Goal: Task Accomplishment & Management: Use online tool/utility

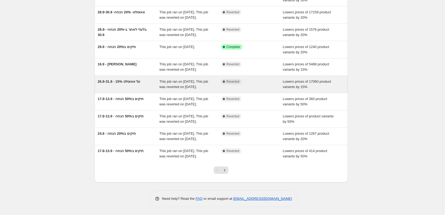
scroll to position [80, 0]
click at [137, 84] on div "26.8-31.8 - 15% על אאוטלט" at bounding box center [129, 84] width 62 height 11
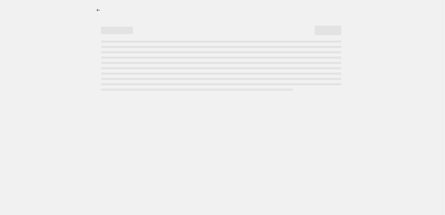
select select "percentage"
select select "collection"
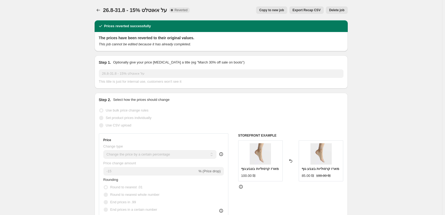
click at [284, 11] on span "Copy to new job" at bounding box center [271, 10] width 25 height 4
select select "percentage"
select select "collection"
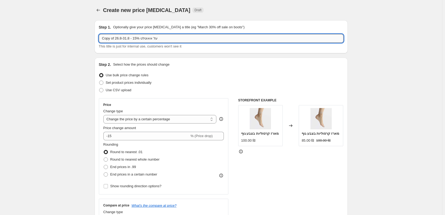
click at [133, 36] on input "Copy of 26.8-31.8 - 15% על אאוטלט" at bounding box center [221, 38] width 244 height 9
click at [133, 36] on input "8-12.9 - 10% על כל הנעליים - לאסט צ'אנס" at bounding box center [221, 38] width 244 height 9
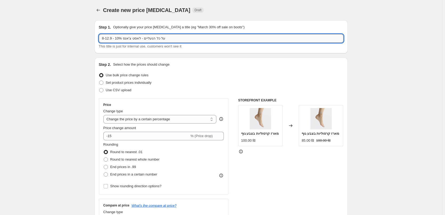
click at [133, 36] on input "8-12.9 - 10% על כל הנעליים - לאסט צ'אנס" at bounding box center [221, 38] width 244 height 9
type input "8-12.9 - 10% על כל הנעליים - לאסט צ'אנס"
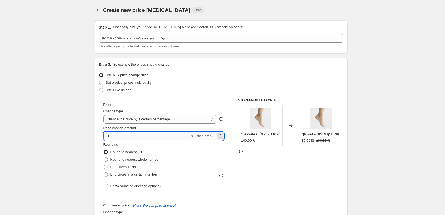
drag, startPoint x: 114, startPoint y: 136, endPoint x: 109, endPoint y: 136, distance: 5.1
click at [109, 136] on input "-15" at bounding box center [146, 136] width 86 height 9
type input "-10"
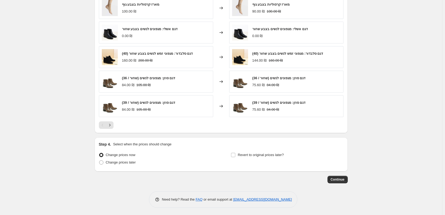
scroll to position [378, 0]
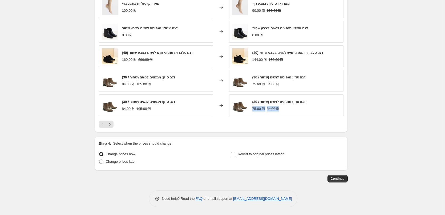
click at [110, 123] on icon "Next" at bounding box center [109, 123] width 5 height 5
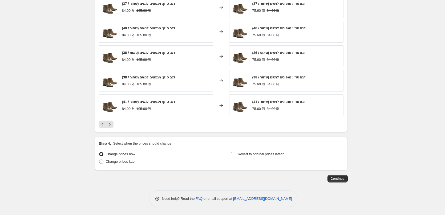
click at [109, 128] on div "PRICE CHANGE PREVIEW Over 250 product variants would be affected by this price …" at bounding box center [221, 55] width 253 height 154
click at [112, 126] on icon "Next" at bounding box center [109, 123] width 5 height 5
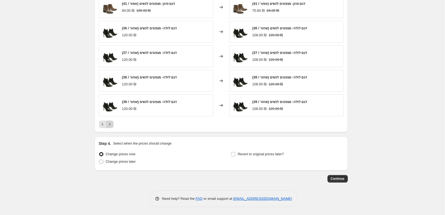
click at [112, 126] on icon "Next" at bounding box center [109, 123] width 5 height 5
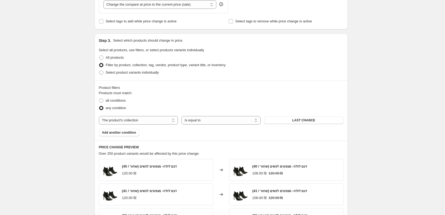
scroll to position [346, 0]
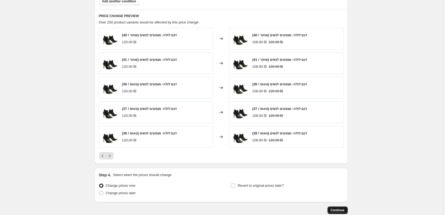
click at [342, 209] on span "Continue" at bounding box center [337, 210] width 14 height 4
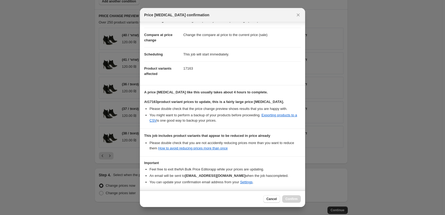
scroll to position [39, 0]
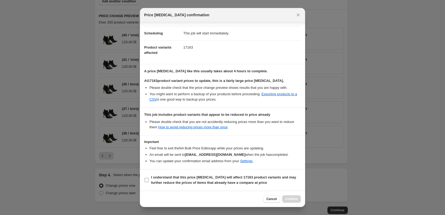
click at [146, 178] on input "I understand that this price [MEDICAL_DATA] will affect 17163 product variants …" at bounding box center [146, 180] width 4 height 4
checkbox input "true"
click at [293, 199] on span "Confirm" at bounding box center [291, 198] width 12 height 4
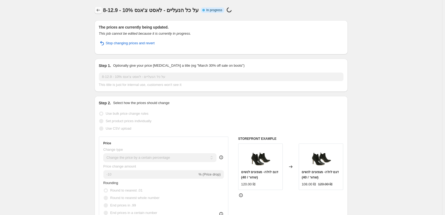
click at [101, 6] on button "Price change jobs" at bounding box center [98, 9] width 7 height 7
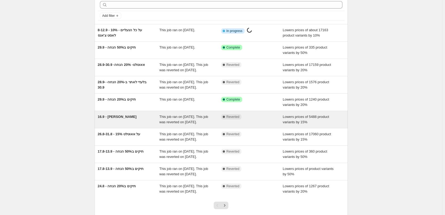
scroll to position [53, 0]
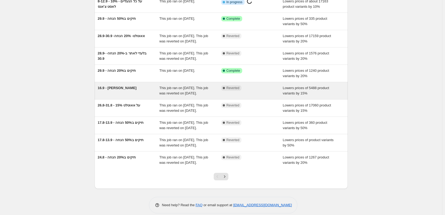
click at [126, 96] on div "16.9 - [PERSON_NAME]" at bounding box center [129, 90] width 62 height 11
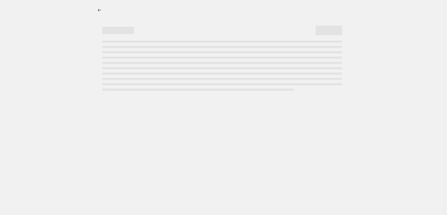
select select "percentage"
select select "collection"
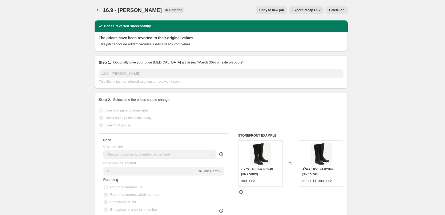
click at [276, 11] on span "Copy to new job" at bounding box center [271, 10] width 25 height 4
select select "percentage"
select select "collection"
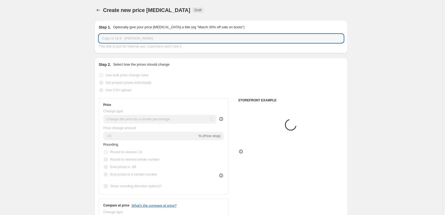
click at [138, 39] on input "Copy of 16.9 - [PERSON_NAME]" at bounding box center [221, 38] width 244 height 9
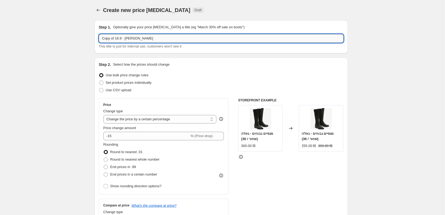
click at [138, 39] on input "Copy of 16.9 - [PERSON_NAME]" at bounding box center [221, 38] width 244 height 9
paste input "8-12.9 - 10% על כל הנעליים - לאסט צ'אנס"
drag, startPoint x: 142, startPoint y: 39, endPoint x: 124, endPoint y: 37, distance: 17.7
click at [124, 37] on input "8-12.9 - 10% על כל הנעליים - לאסט צ'אנס" at bounding box center [221, 38] width 244 height 9
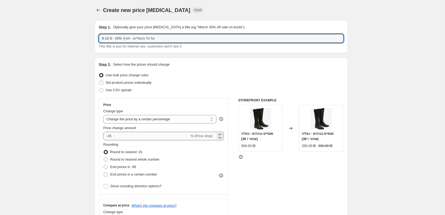
type input "8-12.9 - 10% על כל הנעליים - חורף"
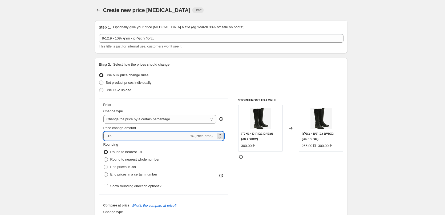
drag, startPoint x: 115, startPoint y: 132, endPoint x: 109, endPoint y: 133, distance: 5.8
click at [109, 133] on input "-15" at bounding box center [146, 136] width 86 height 9
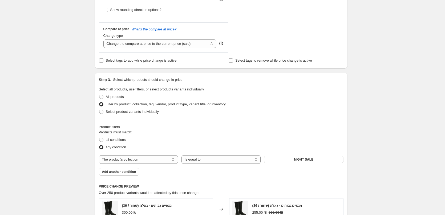
scroll to position [106, 0]
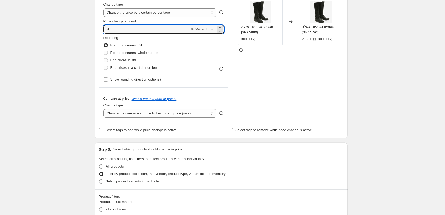
type input "-10"
click at [64, 40] on div "Create new price [MEDICAL_DATA]. This page is ready Create new price [MEDICAL_D…" at bounding box center [221, 190] width 442 height 592
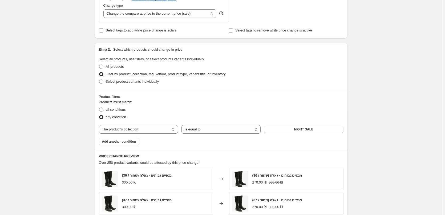
scroll to position [240, 0]
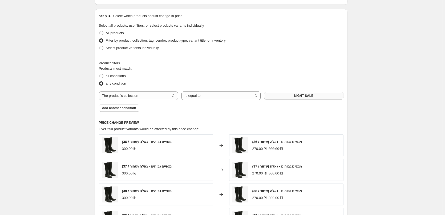
click at [301, 97] on span "NIGHT SALE" at bounding box center [303, 95] width 19 height 4
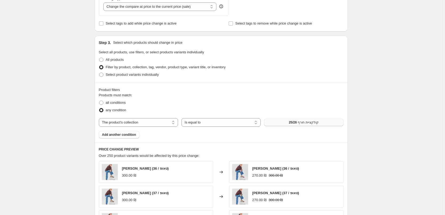
scroll to position [378, 0]
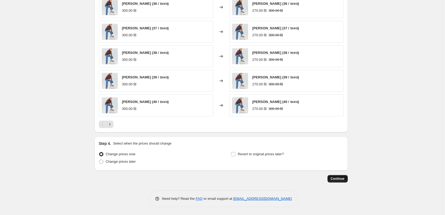
click at [342, 177] on span "Continue" at bounding box center [337, 178] width 14 height 4
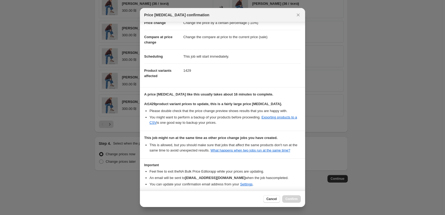
scroll to position [39, 0]
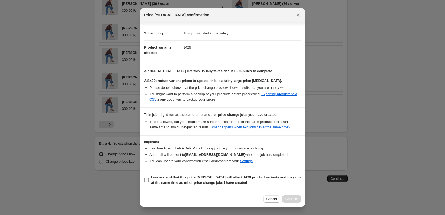
click at [149, 180] on label "I understand that this price [MEDICAL_DATA] will affect 1429 product variants a…" at bounding box center [222, 179] width 157 height 13
click at [149, 180] on input "I understand that this price [MEDICAL_DATA] will affect 1429 product variants a…" at bounding box center [146, 180] width 4 height 4
checkbox input "true"
click at [296, 203] on div "Cancel Confirm" at bounding box center [222, 198] width 165 height 16
click at [297, 200] on span "Confirm" at bounding box center [291, 198] width 12 height 4
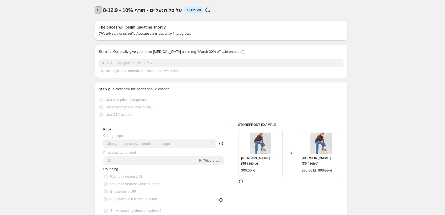
click at [100, 12] on icon "Price change jobs" at bounding box center [98, 9] width 5 height 5
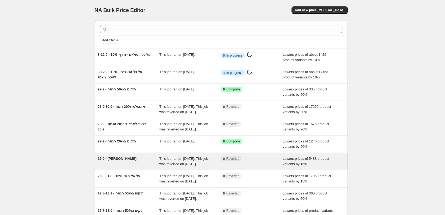
click at [128, 166] on div "16.9 - [PERSON_NAME]" at bounding box center [129, 161] width 62 height 11
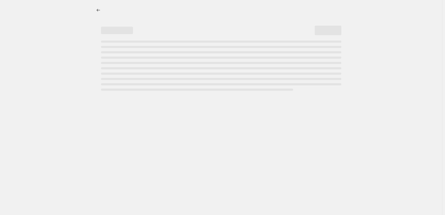
select select "percentage"
select select "collection"
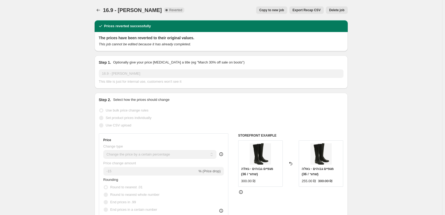
click at [276, 9] on span "Copy to new job" at bounding box center [271, 10] width 25 height 4
select select "percentage"
select select "collection"
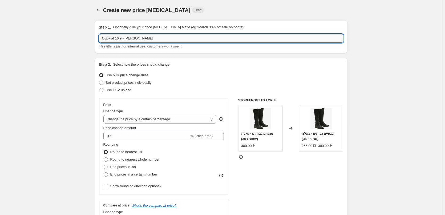
click at [160, 37] on input "Copy of 16.9 - [PERSON_NAME]" at bounding box center [221, 38] width 244 height 9
paste input "8-12.9 - 10% על כל הנעליים - לאסט צ'אנס"
drag, startPoint x: 142, startPoint y: 38, endPoint x: 124, endPoint y: 38, distance: 18.7
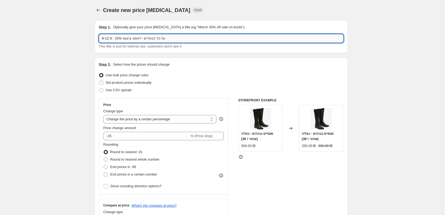
click at [124, 38] on input "8-12.9 - 10% על כל הנעליים - לאסט צ'אנס" at bounding box center [221, 38] width 244 height 9
type input "8-12.9 - 10% על כל הנעליים - קיץ"
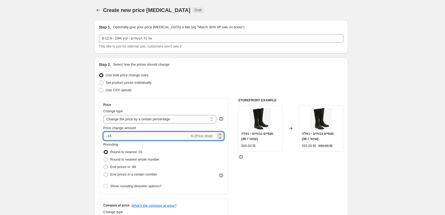
click at [112, 134] on input "-15" at bounding box center [146, 136] width 86 height 9
type input "-10"
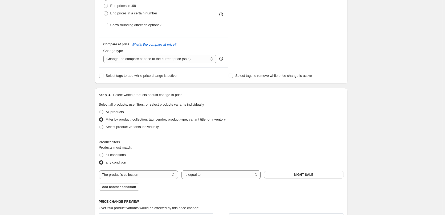
scroll to position [213, 0]
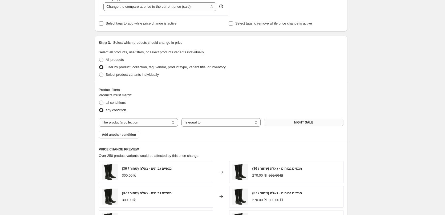
click at [296, 121] on span "NIGHT SALE" at bounding box center [303, 122] width 19 height 4
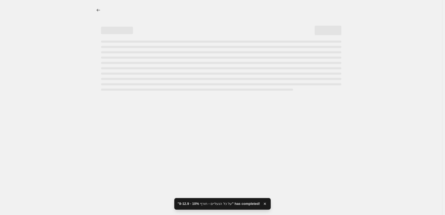
scroll to position [0, 0]
select select "percentage"
select select "collection"
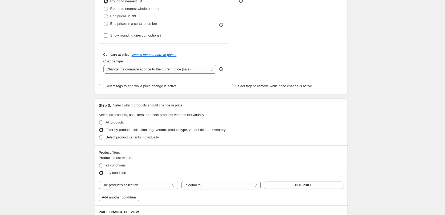
scroll to position [160, 0]
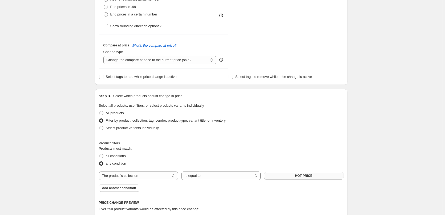
click at [304, 172] on button "HOT PRICE" at bounding box center [303, 175] width 79 height 7
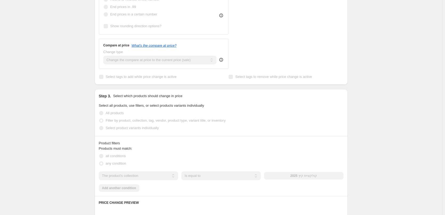
click at [66, 116] on div "Create new price [MEDICAL_DATA]. This page is ready Create new price [MEDICAL_D…" at bounding box center [221, 136] width 442 height 592
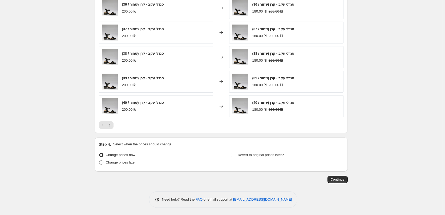
scroll to position [378, 0]
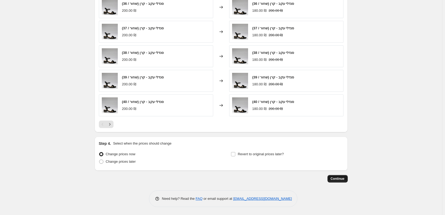
click at [346, 179] on button "Continue" at bounding box center [337, 178] width 20 height 7
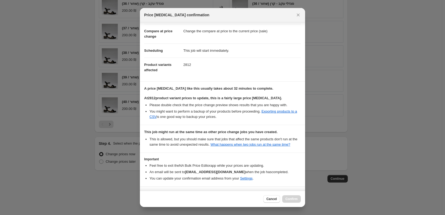
scroll to position [39, 0]
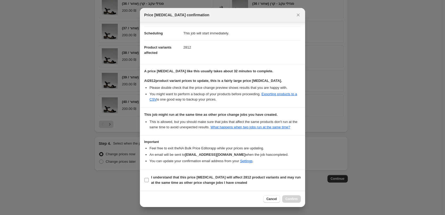
click at [147, 179] on input "I understand that this price [MEDICAL_DATA] will affect 2812 product variants a…" at bounding box center [146, 180] width 4 height 4
checkbox input "true"
drag, startPoint x: 294, startPoint y: 200, endPoint x: 291, endPoint y: 198, distance: 3.2
click at [294, 199] on span "Confirm" at bounding box center [291, 198] width 12 height 4
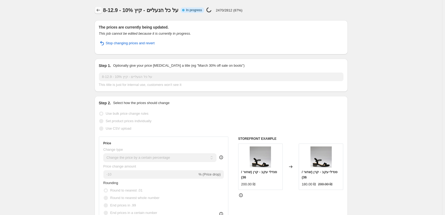
click at [97, 11] on icon "Price change jobs" at bounding box center [98, 9] width 5 height 5
